Goal: Communication & Community: Answer question/provide support

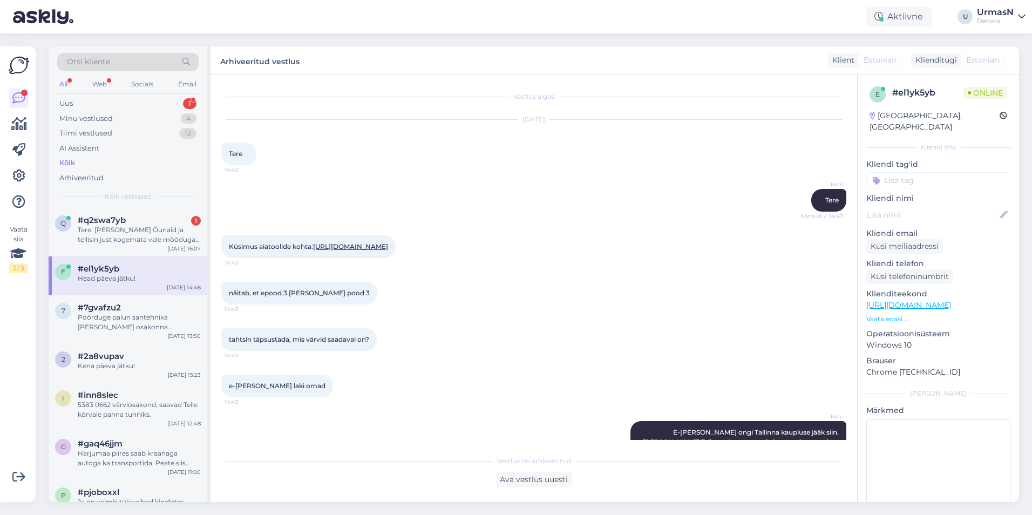
scroll to position [184, 0]
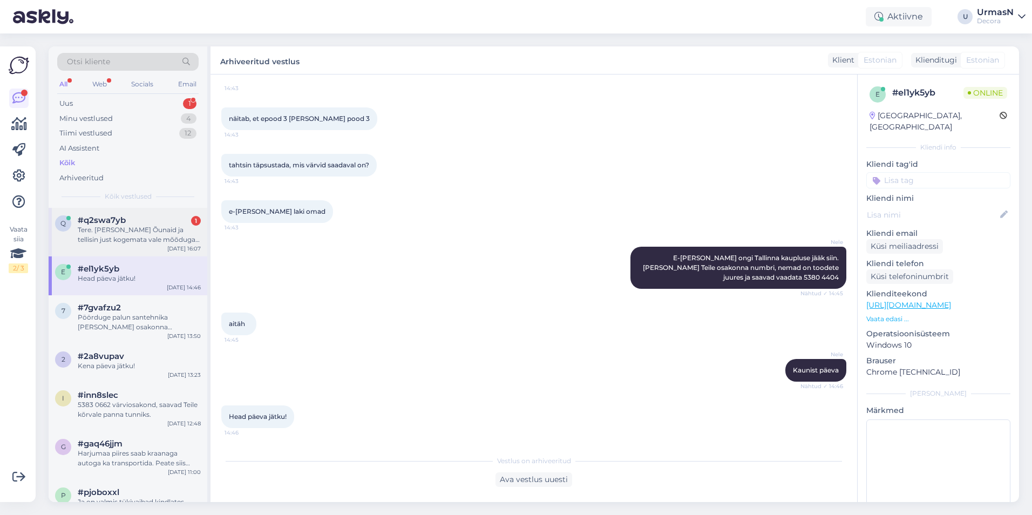
click at [108, 228] on div "Tere. [PERSON_NAME] Õunaid ja tellisin just kogemata vale mõõduga kardina. Ma s…" at bounding box center [139, 234] width 123 height 19
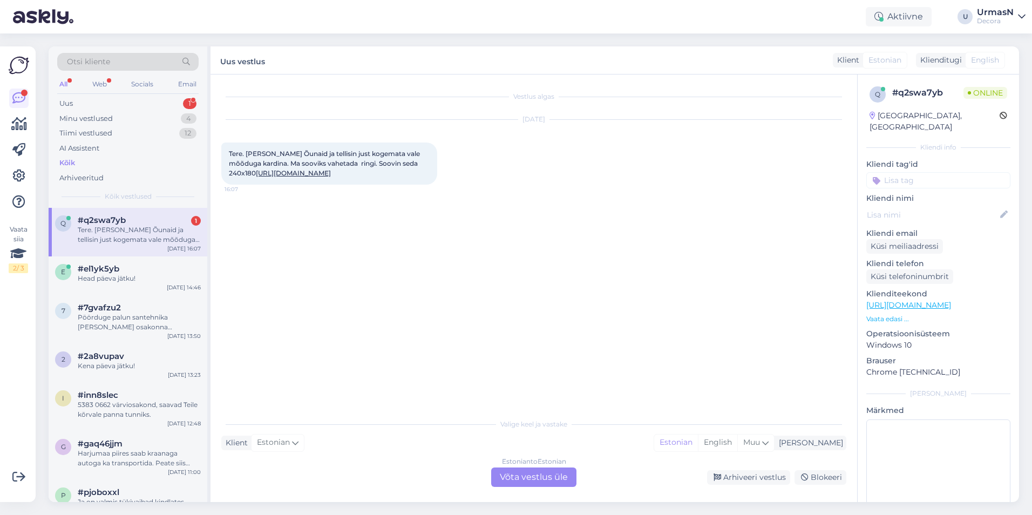
scroll to position [0, 0]
click at [540, 479] on div "Estonian to Estonian Võta vestlus üle" at bounding box center [533, 476] width 85 height 19
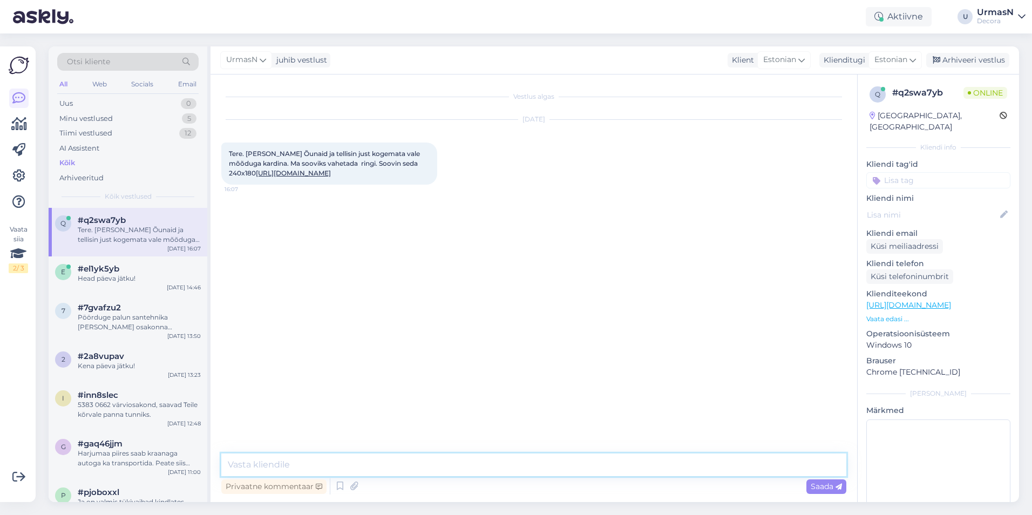
click at [283, 470] on textarea at bounding box center [533, 464] width 625 height 23
type textarea "Tere!"
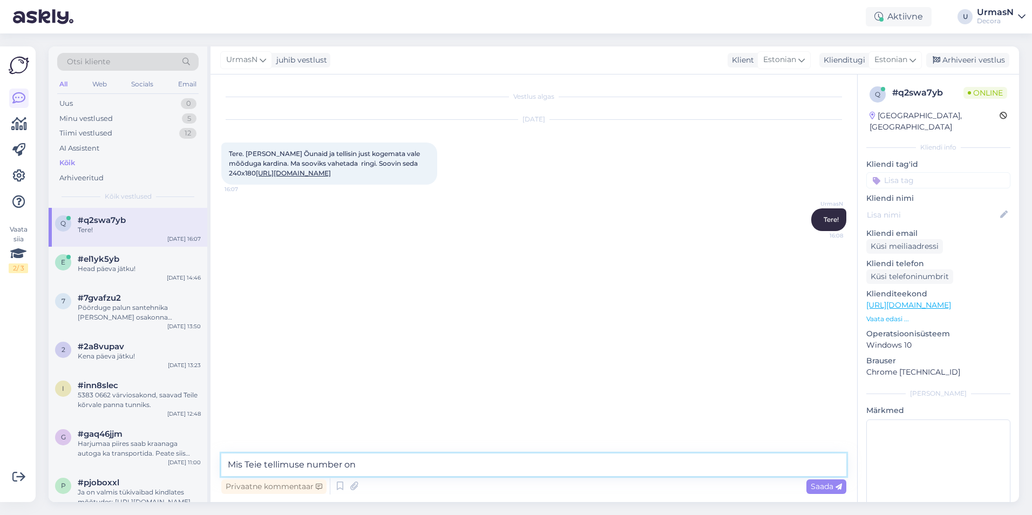
type textarea "Mis Teie tellimuse number on?"
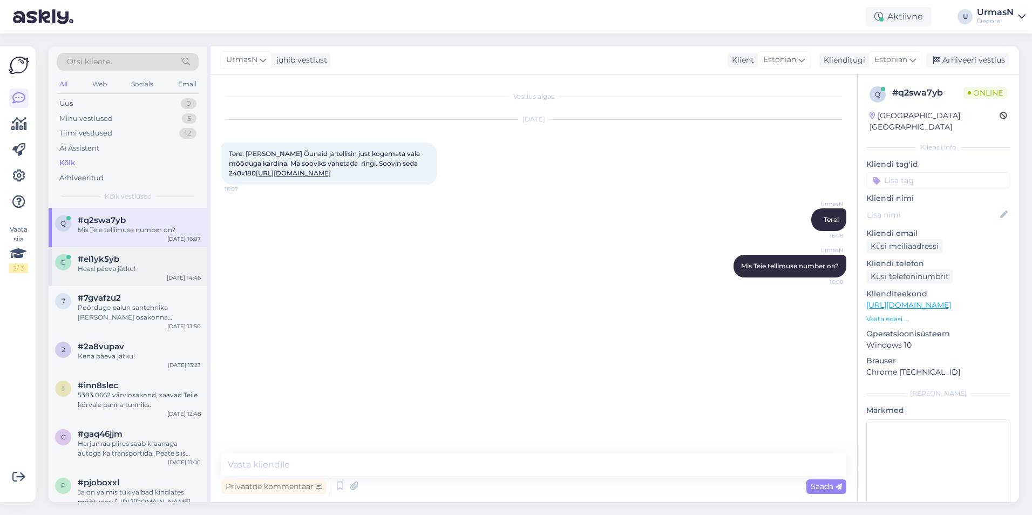
click at [162, 275] on div "e #el1yk5yb Head päeva jätku! [DATE] 14:46" at bounding box center [128, 266] width 159 height 39
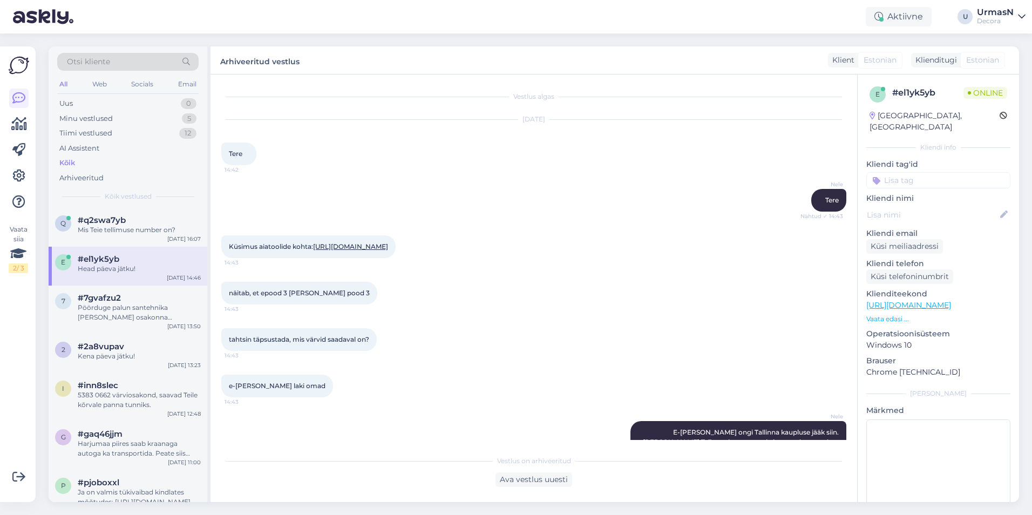
scroll to position [184, 0]
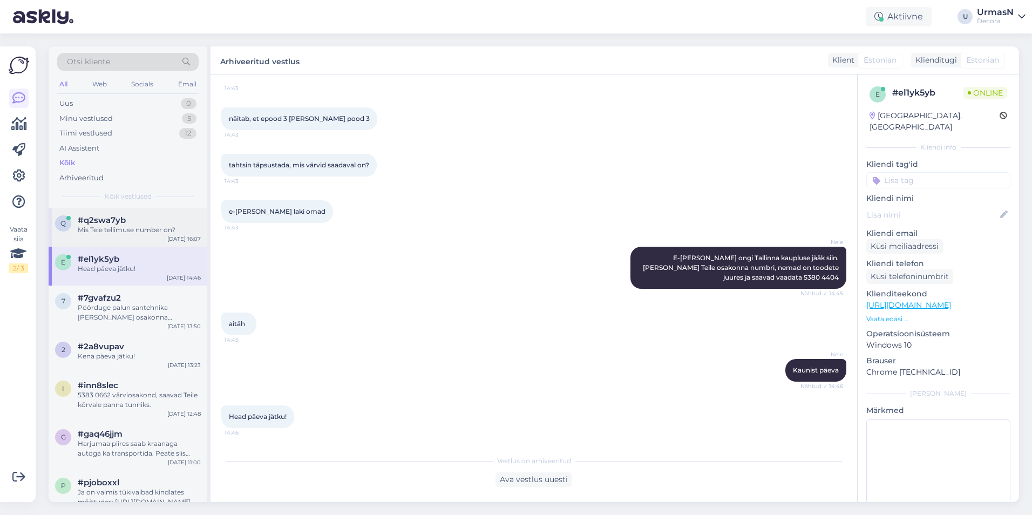
click at [109, 229] on div "Mis Teie tellimuse number on?" at bounding box center [139, 230] width 123 height 10
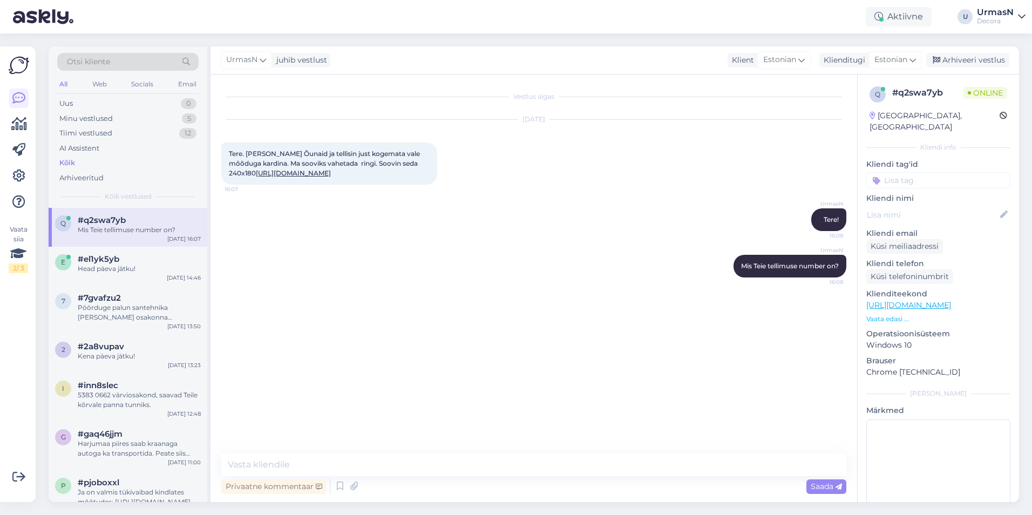
scroll to position [0, 0]
click at [108, 260] on span "#el1yk5yb" at bounding box center [99, 259] width 42 height 10
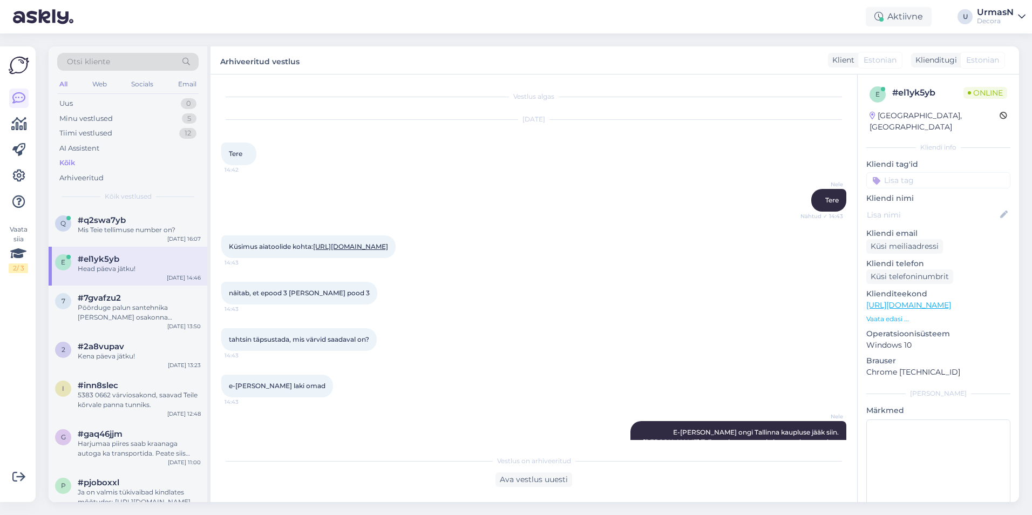
scroll to position [184, 0]
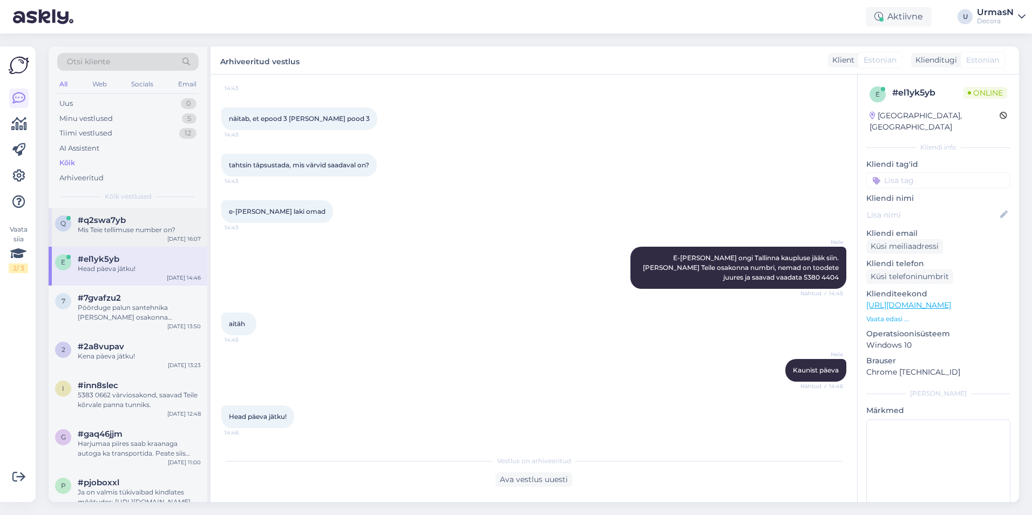
click at [126, 214] on div "q #q2swa7yb Mis Teie tellimuse number on? [DATE] 16:07" at bounding box center [128, 227] width 159 height 39
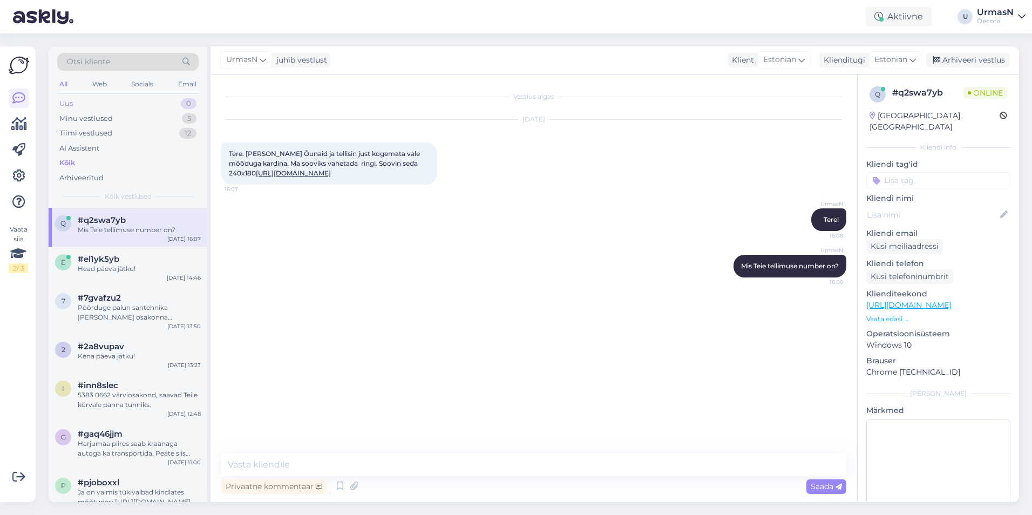
click at [112, 103] on div "Uus 0" at bounding box center [127, 103] width 141 height 15
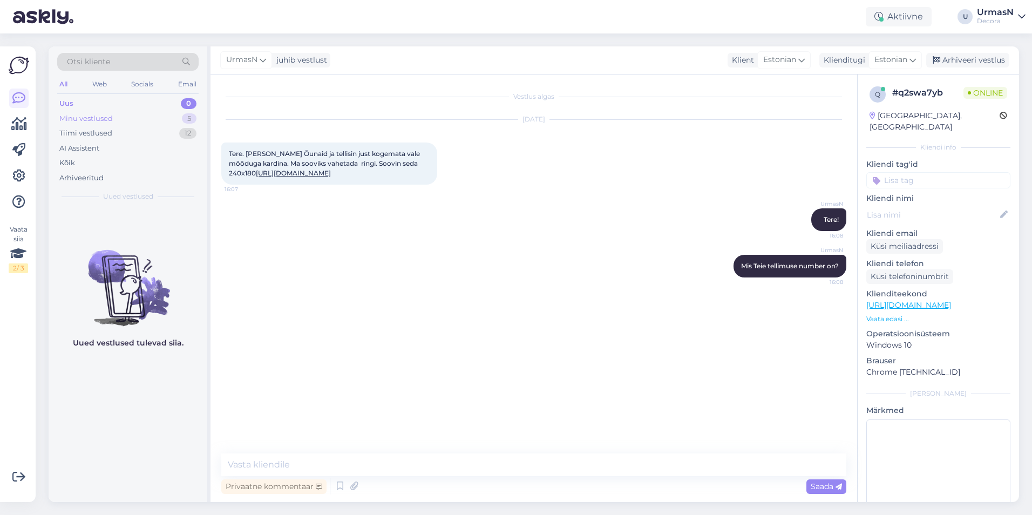
click at [99, 117] on div "Minu vestlused" at bounding box center [85, 118] width 53 height 11
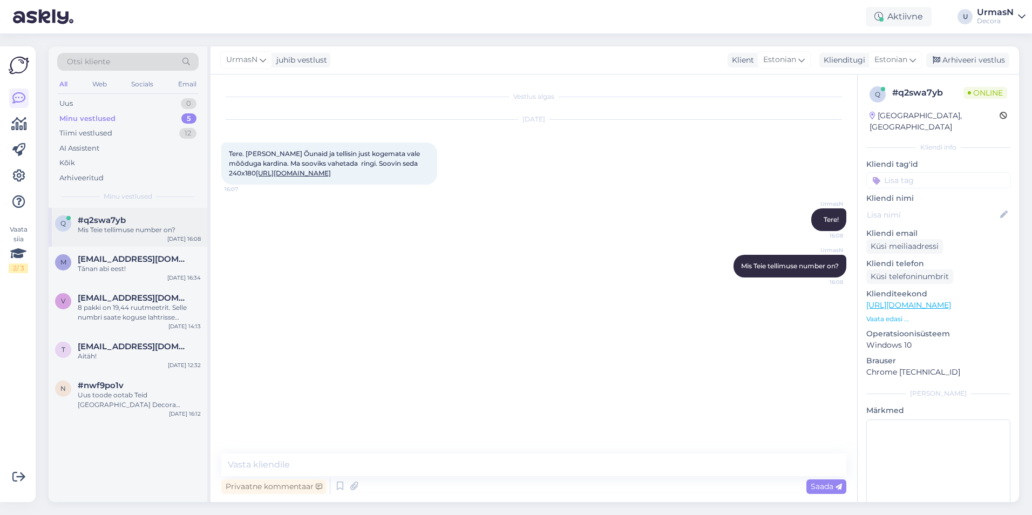
click at [106, 229] on div "Mis Teie tellimuse number on?" at bounding box center [139, 230] width 123 height 10
click at [887, 314] on p "Vaata edasi ..." at bounding box center [938, 319] width 144 height 10
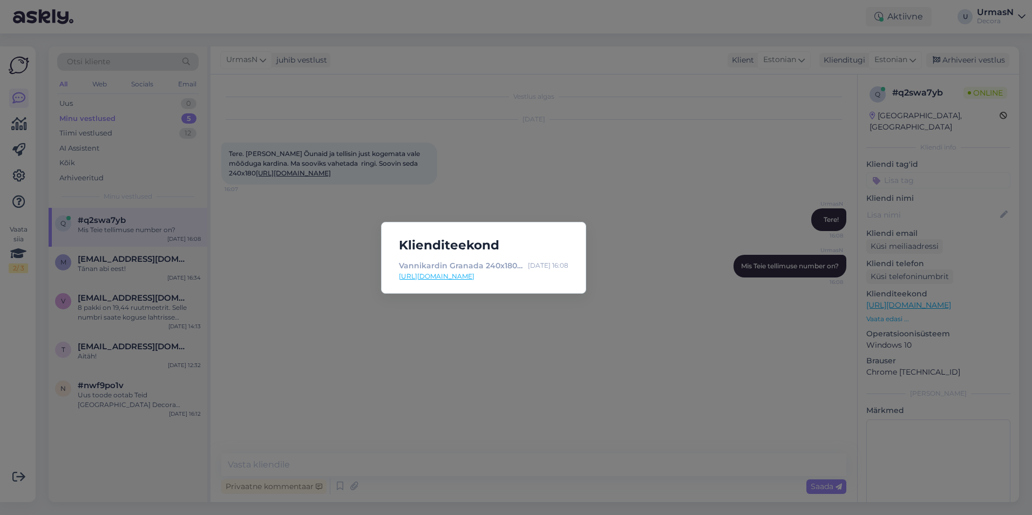
click at [709, 317] on div "Klienditeekond Vannikardin Granada 240x180cm beež | Decora [DATE] 16:08 [URL][D…" at bounding box center [516, 257] width 1032 height 515
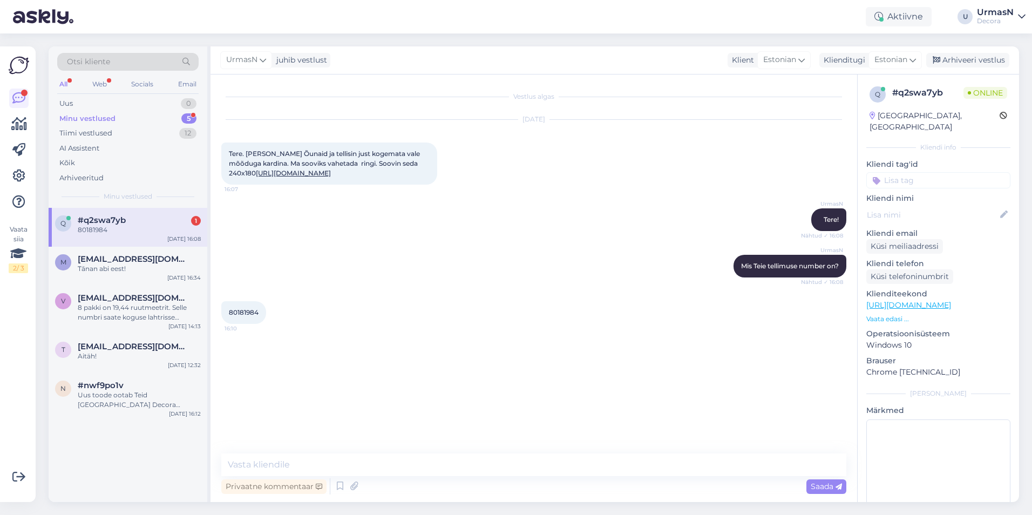
click at [170, 228] on div "80181984" at bounding box center [139, 230] width 123 height 10
click at [246, 316] on span "80181984" at bounding box center [244, 312] width 30 height 8
copy div "80181984 16:10"
click at [84, 100] on div "Uus 1" at bounding box center [127, 103] width 141 height 15
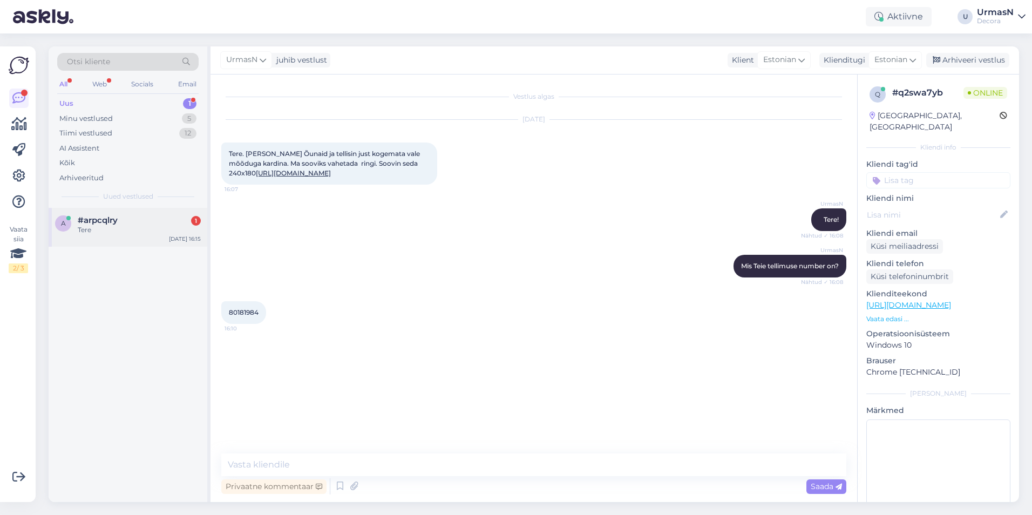
click at [114, 226] on div "Tere" at bounding box center [139, 230] width 123 height 10
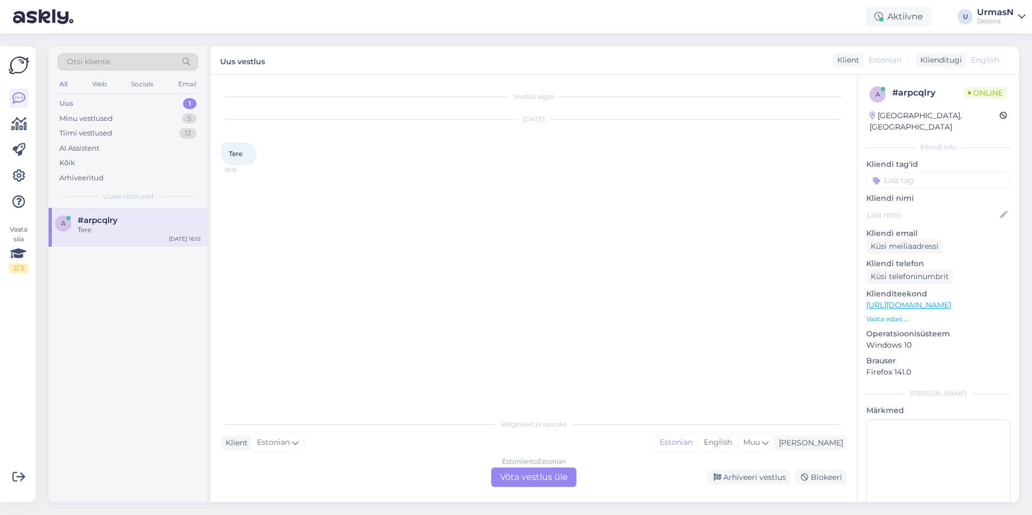
click at [541, 475] on div "Estonian to Estonian Võta vestlus üle" at bounding box center [533, 476] width 85 height 19
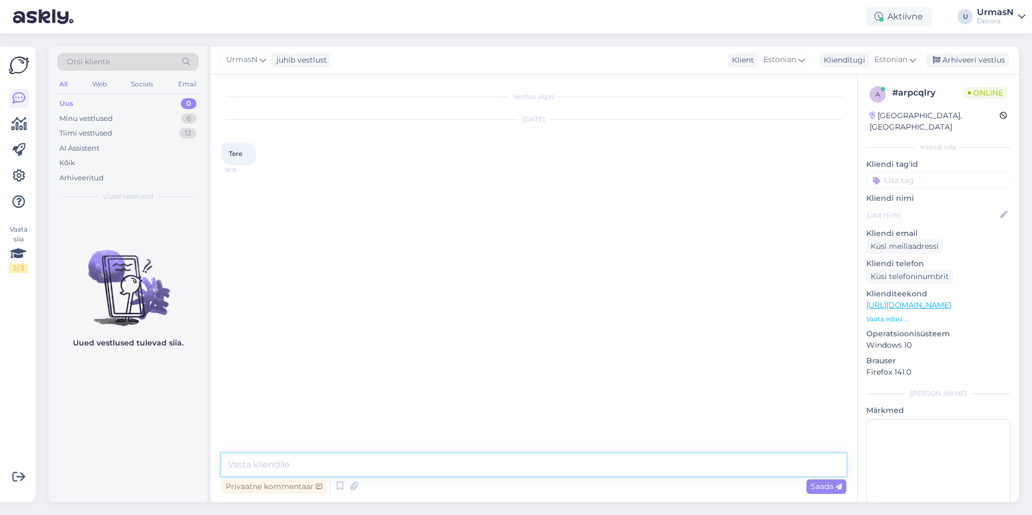
click at [256, 465] on textarea at bounding box center [533, 464] width 625 height 23
type textarea "Tere!"
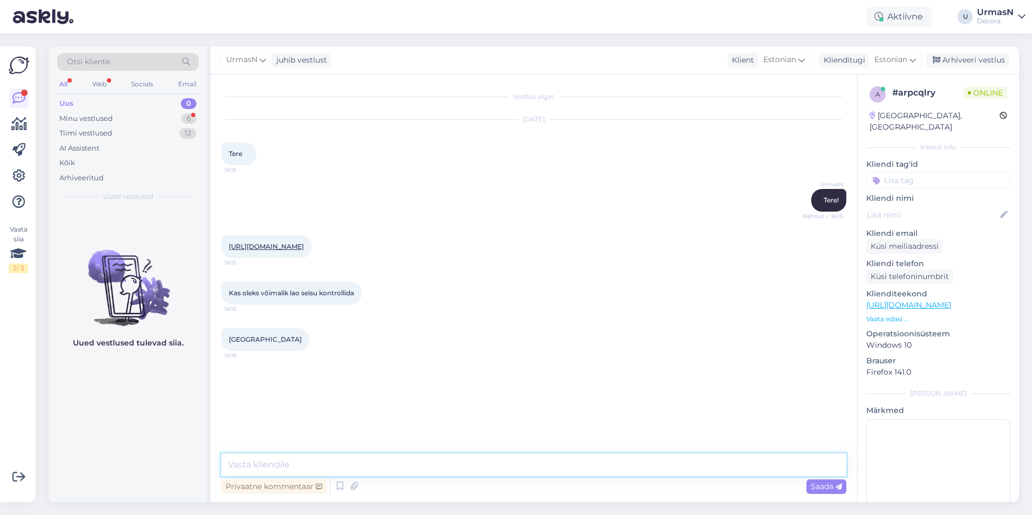
click at [233, 464] on textarea at bounding box center [533, 464] width 625 height 23
type textarea "Näitab 2tk"
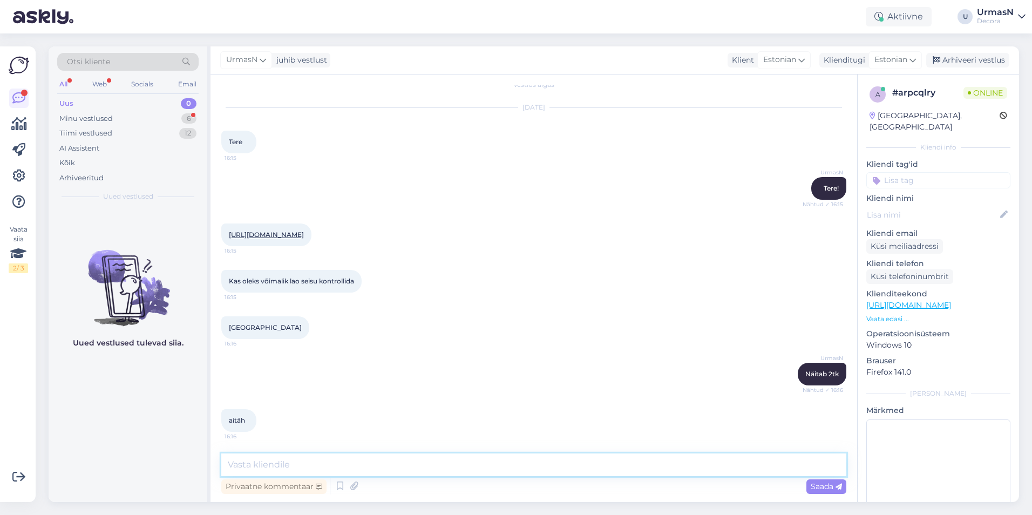
click at [251, 464] on textarea at bounding box center [533, 464] width 625 height 23
type textarea "Laoseise näete ise [PERSON_NAME] vajutate tootelehel nuppu "Vaata saadavust kau…"
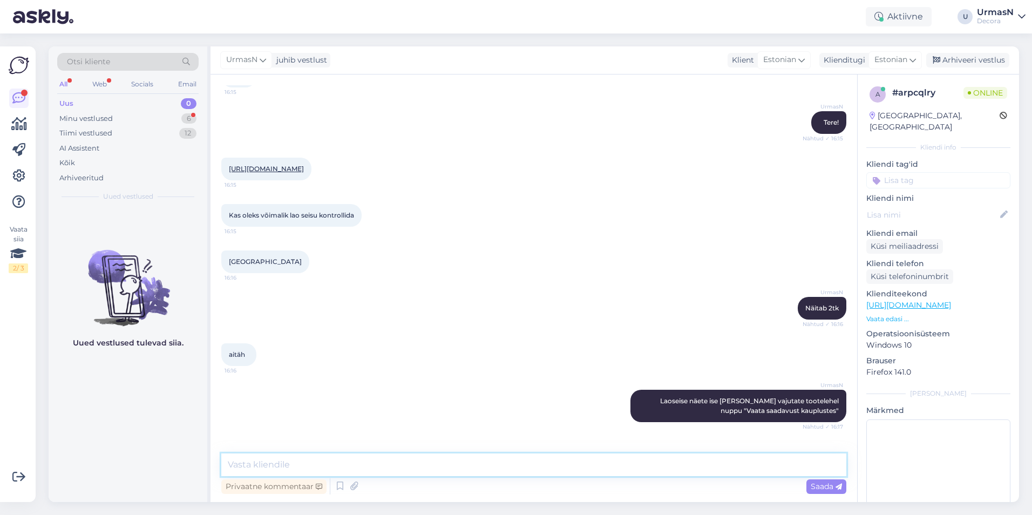
scroll to position [134, 0]
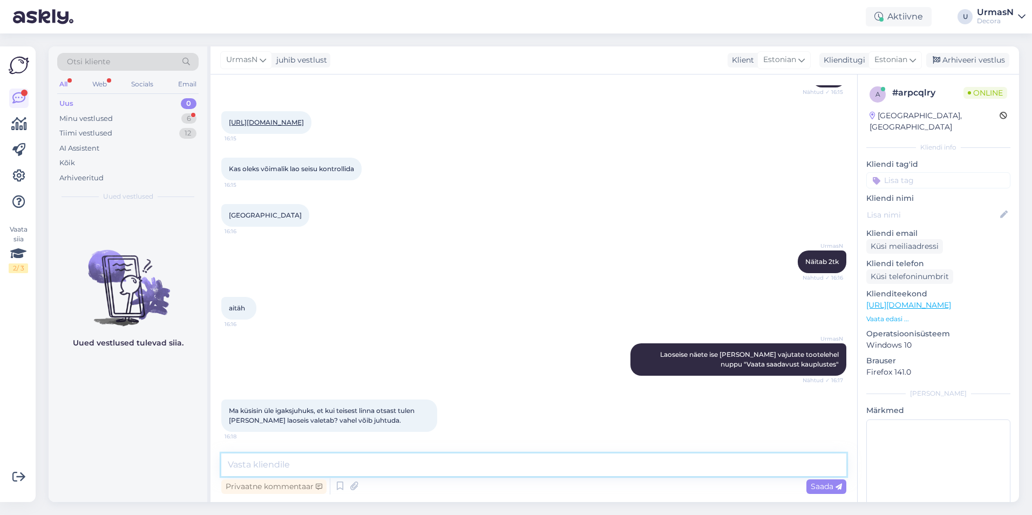
click at [340, 461] on textarea at bounding box center [533, 464] width 625 height 23
paste textarea "5366 5127"
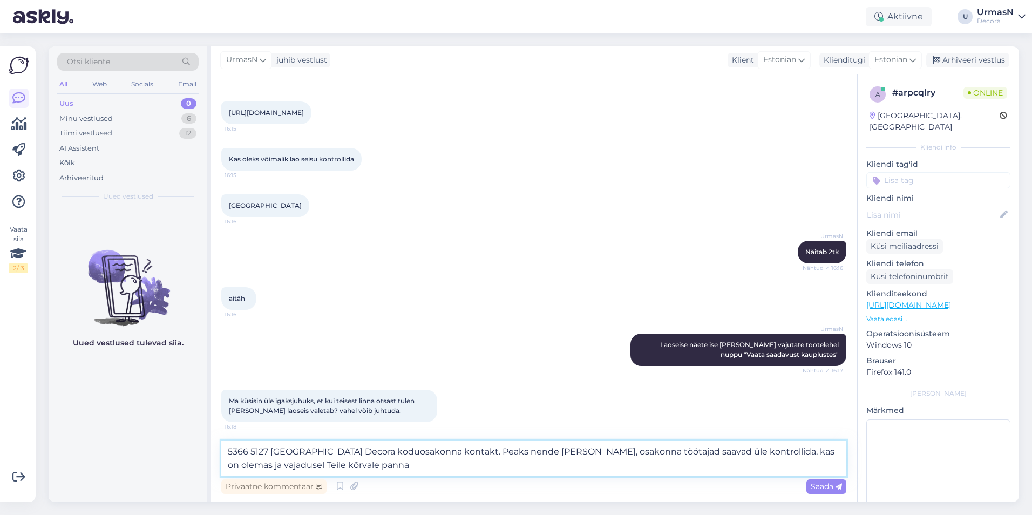
type textarea "5366 5127 [GEOGRAPHIC_DATA] Decora koduosakonna kontakt. Peaks nende [PERSON_NA…"
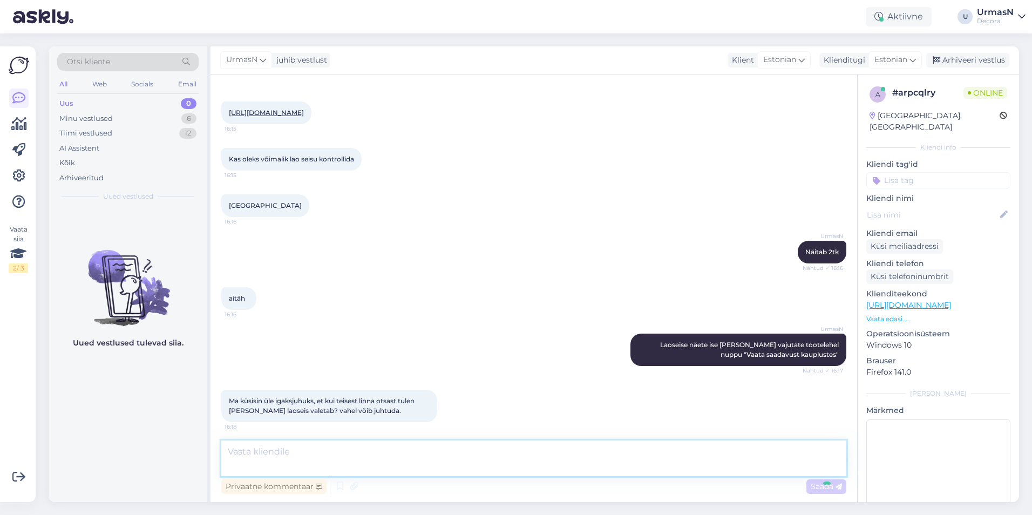
scroll to position [200, 0]
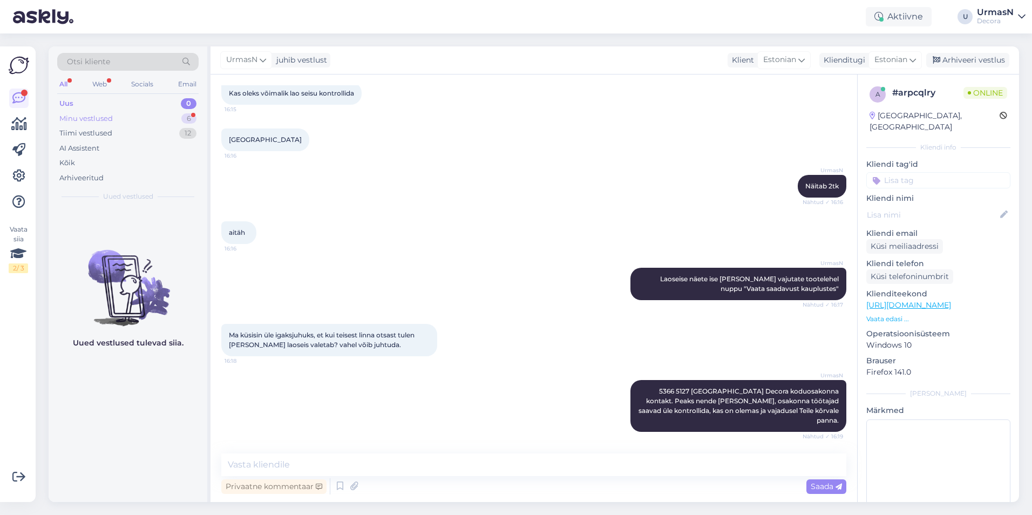
click at [114, 119] on div "Minu vestlused 6" at bounding box center [127, 118] width 141 height 15
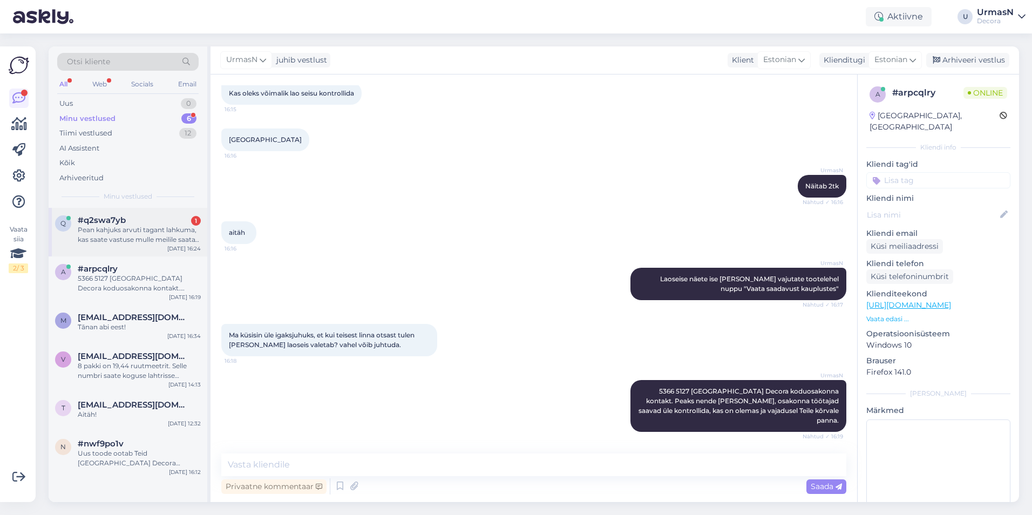
click at [121, 227] on div "Pean kahjuks arvuti tagant lahkuma, kas saate vastuse mulle meilile saata? [EMA…" at bounding box center [139, 234] width 123 height 19
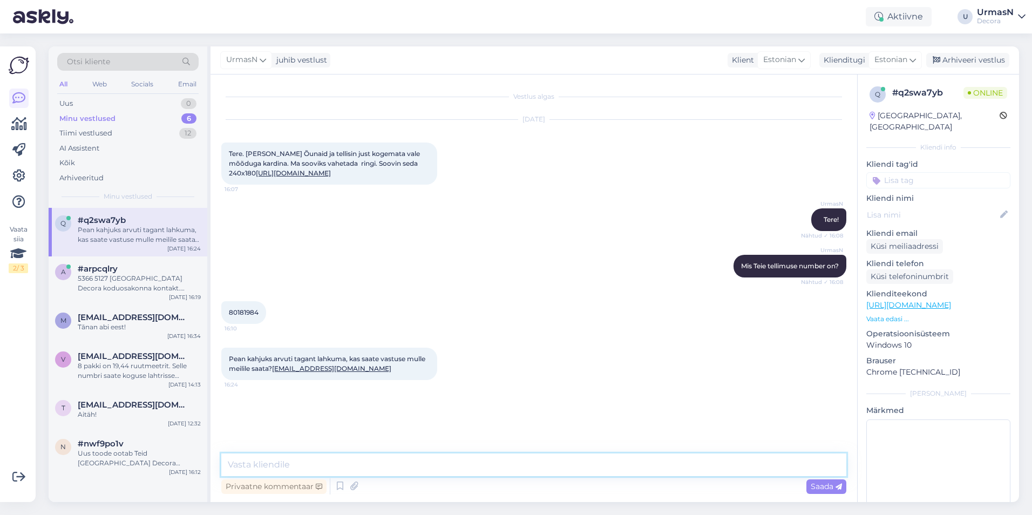
click at [269, 469] on textarea at bounding box center [533, 464] width 625 height 23
type textarea "Jah, saime pakil sabast kinni enne kui kulleri kätte läks. Vahetame ringi."
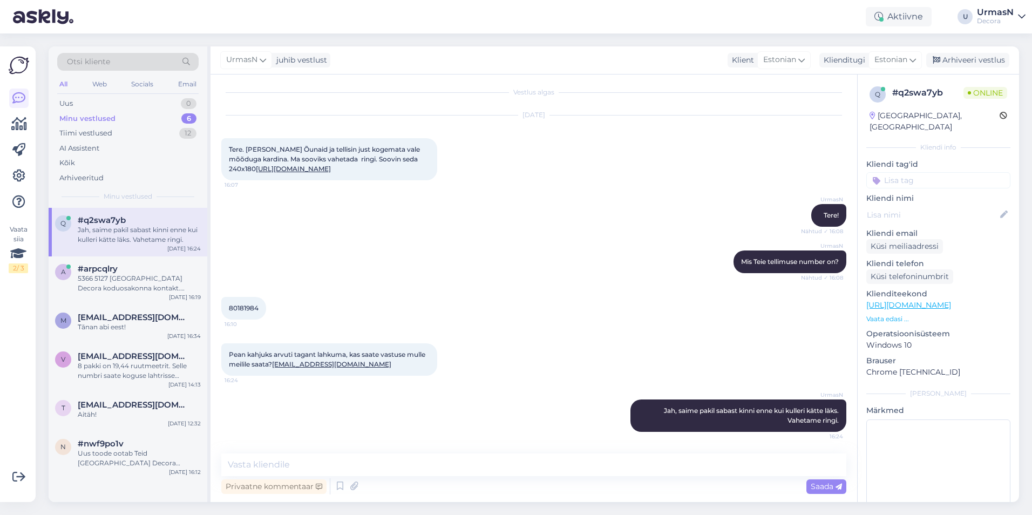
click at [253, 310] on span "80181984" at bounding box center [244, 308] width 30 height 8
copy div "80181984 16:10"
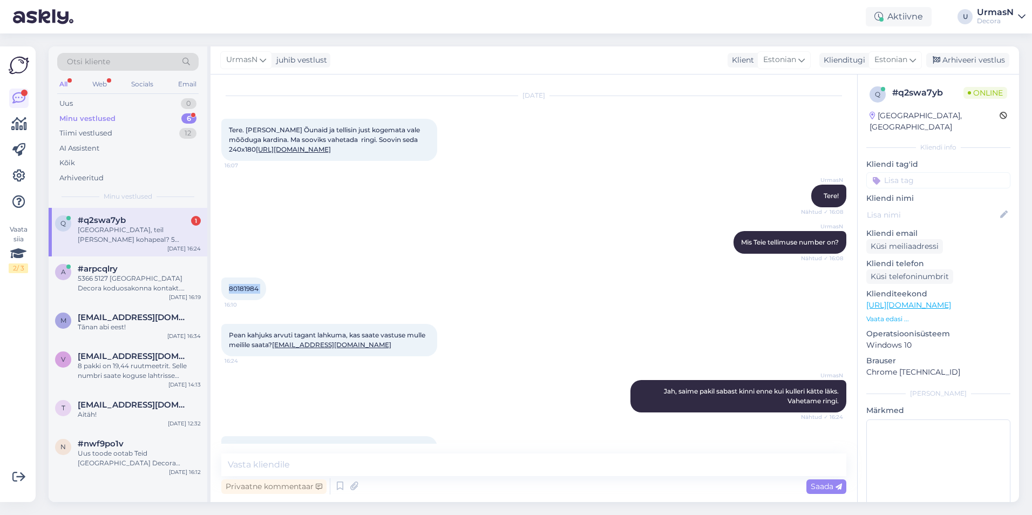
scroll to position [80, 0]
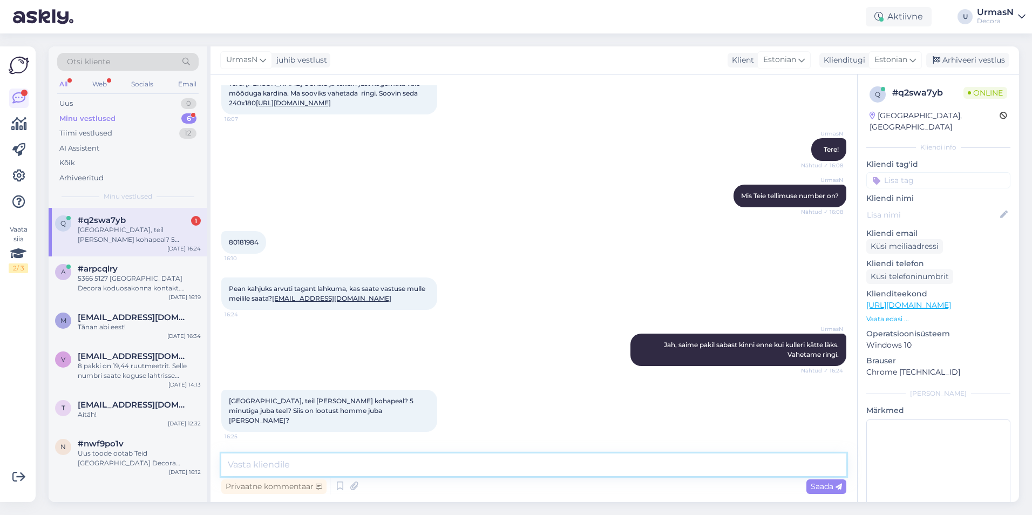
click at [257, 460] on textarea at bounding box center [533, 464] width 625 height 23
type textarea "Ei, kullerid lihtsalt käivad 16 paiku pakkidel järel."
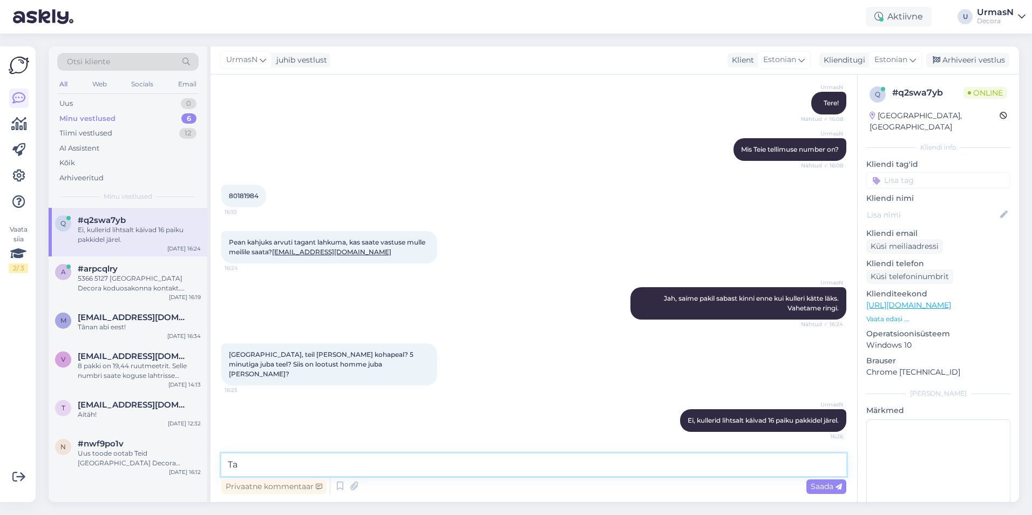
type textarea "T"
drag, startPoint x: 403, startPoint y: 463, endPoint x: 385, endPoint y: 465, distance: 17.9
click at [385, 465] on textarea "[PERSON_NAME] enam midagi välja ei lähe. See dušikardin" at bounding box center [533, 464] width 625 height 23
click at [503, 457] on textarea "[PERSON_NAME] enam midagi välja ei lähe. See vannikardin" at bounding box center [533, 464] width 625 height 23
type textarea "[PERSON_NAME] enam midagi välja ei lähe. See vannikardin saadetakse homme Tartu…"
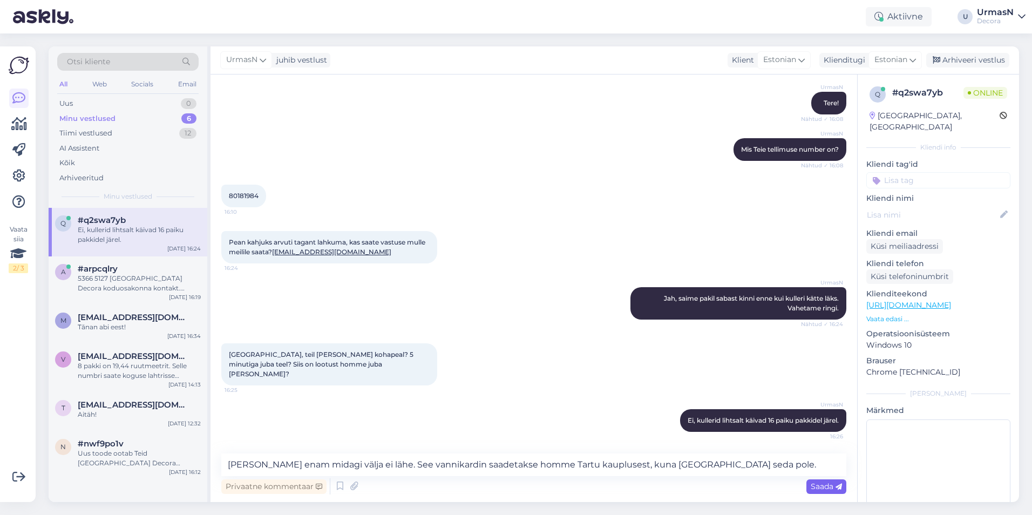
click at [814, 485] on span "Saada" at bounding box center [826, 486] width 31 height 10
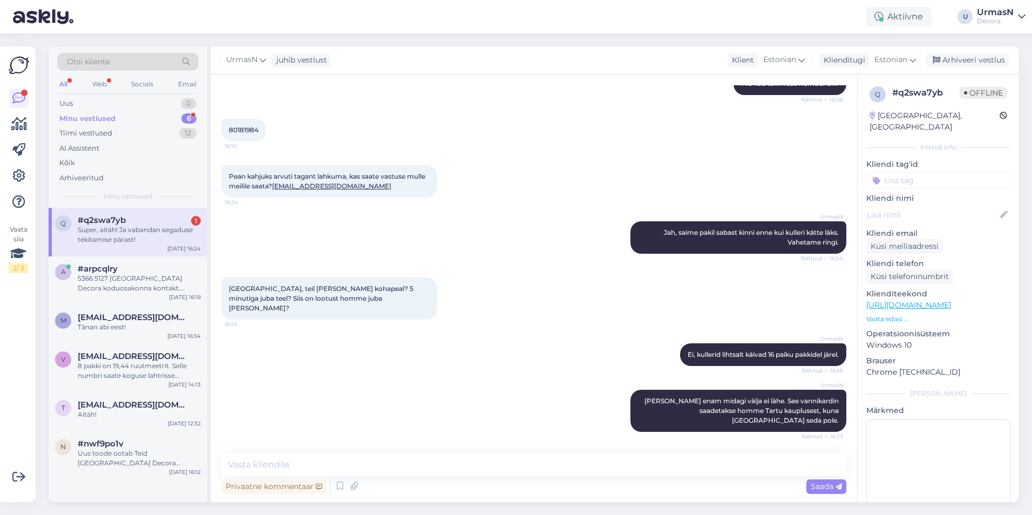
scroll to position [229, 0]
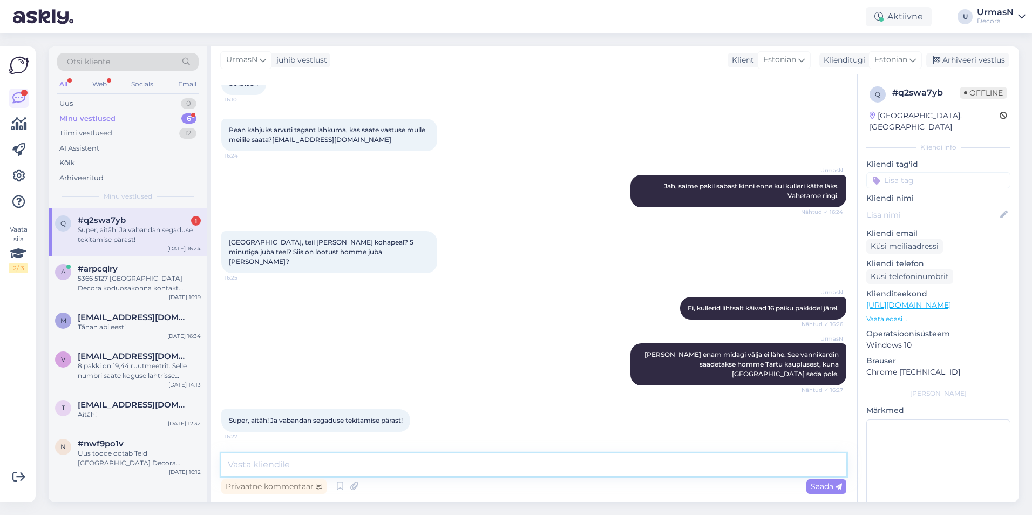
click at [290, 467] on textarea at bounding box center [533, 464] width 625 height 23
type textarea "Kena päeva jätku!"
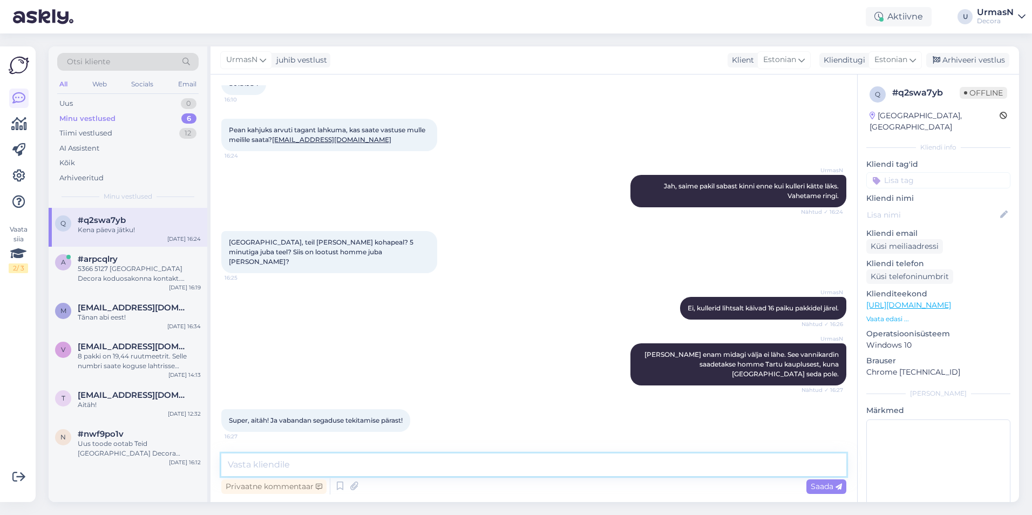
scroll to position [275, 0]
